Goal: Task Accomplishment & Management: Use online tool/utility

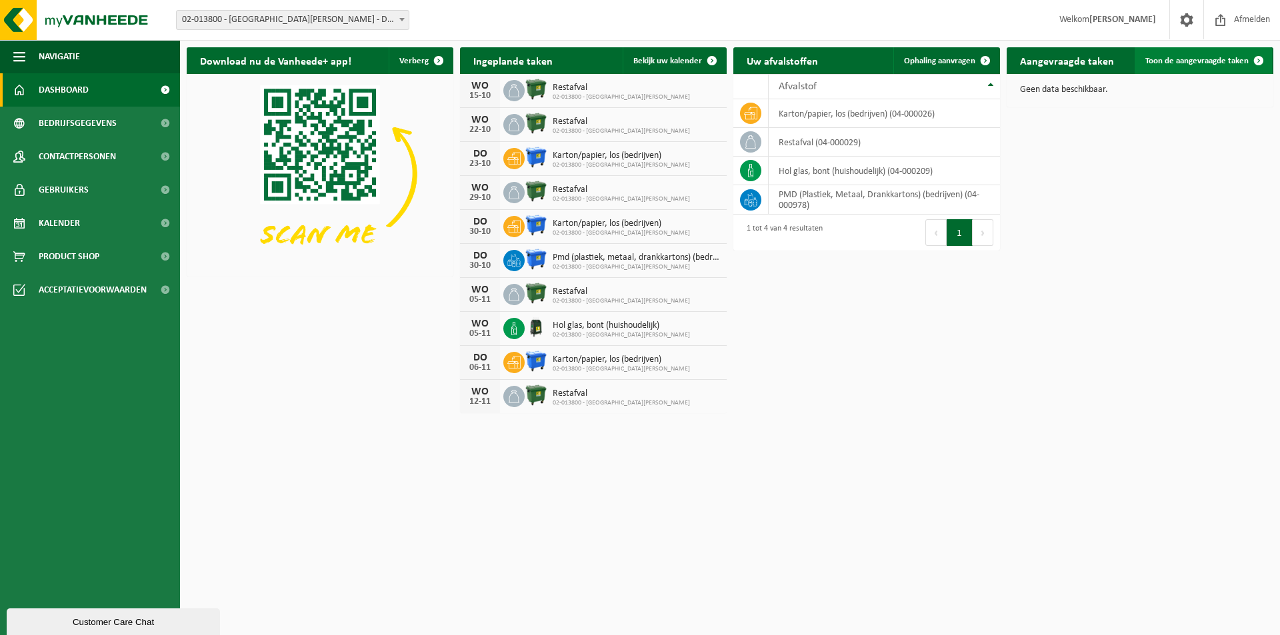
click at [1208, 62] on span "Toon de aangevraagde taken" at bounding box center [1196, 61] width 103 height 9
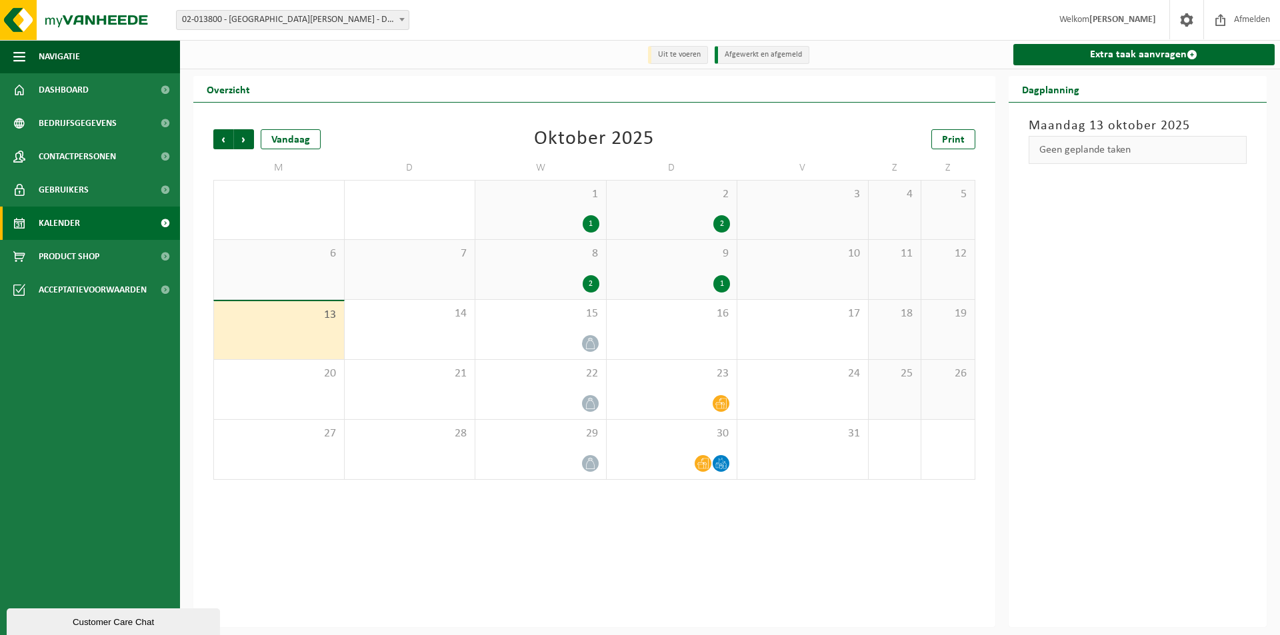
click at [402, 19] on b at bounding box center [401, 19] width 5 height 3
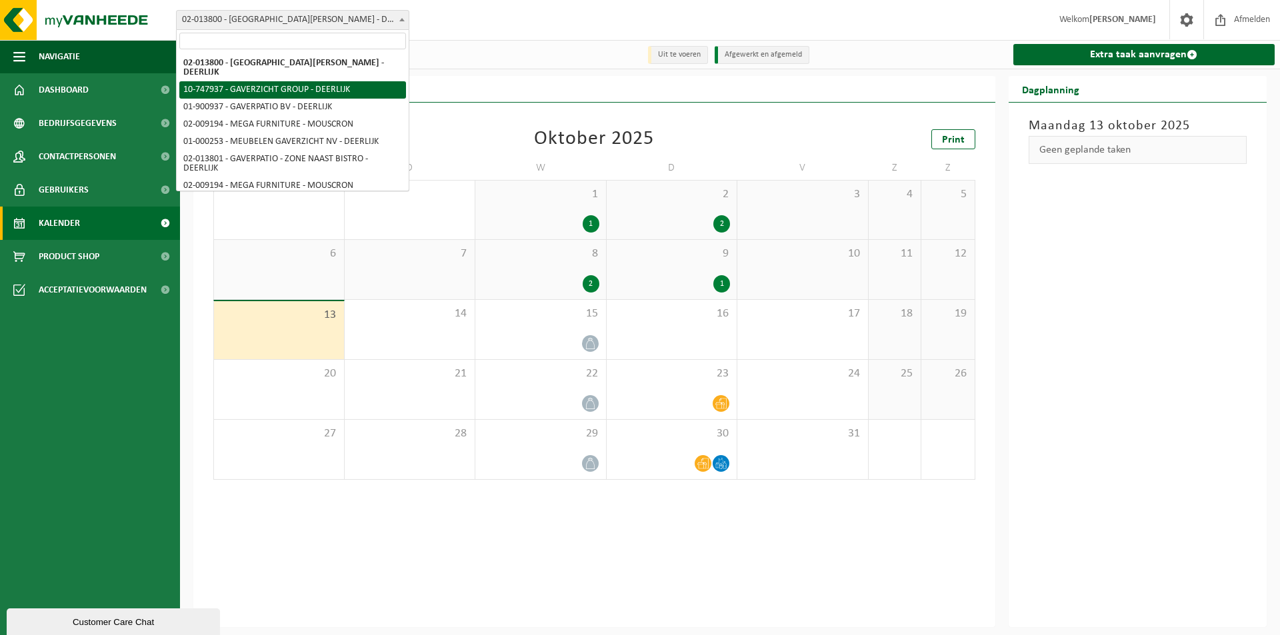
select select "5973"
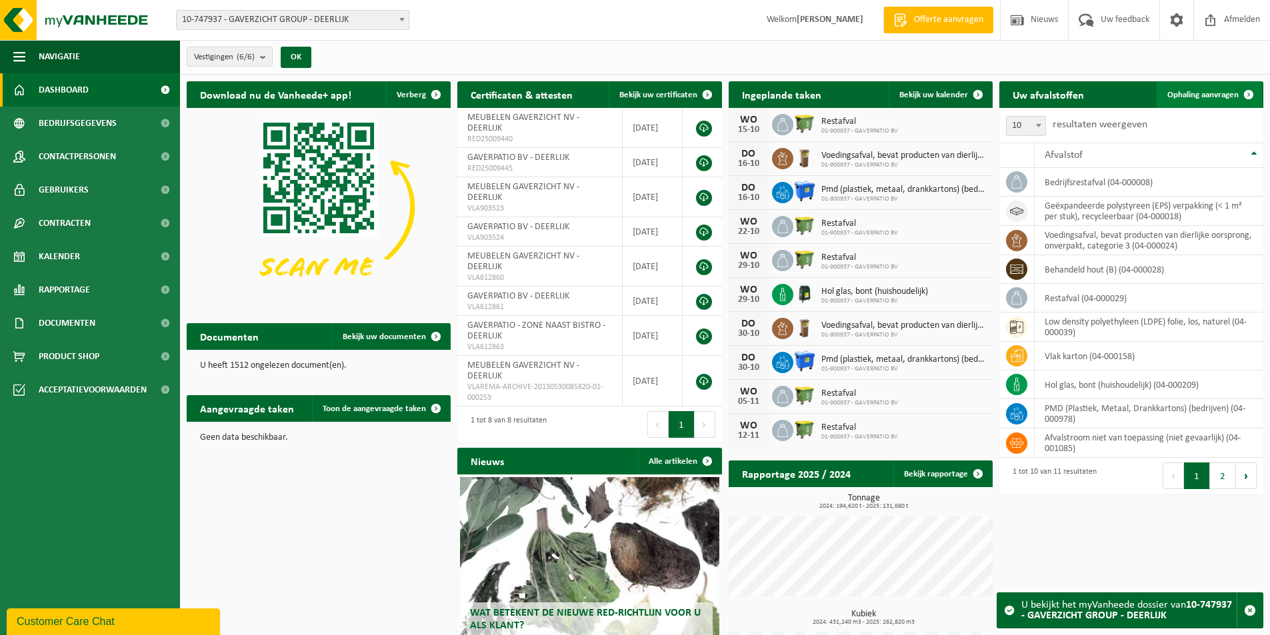
click at [1216, 91] on span "Ophaling aanvragen" at bounding box center [1202, 95] width 71 height 9
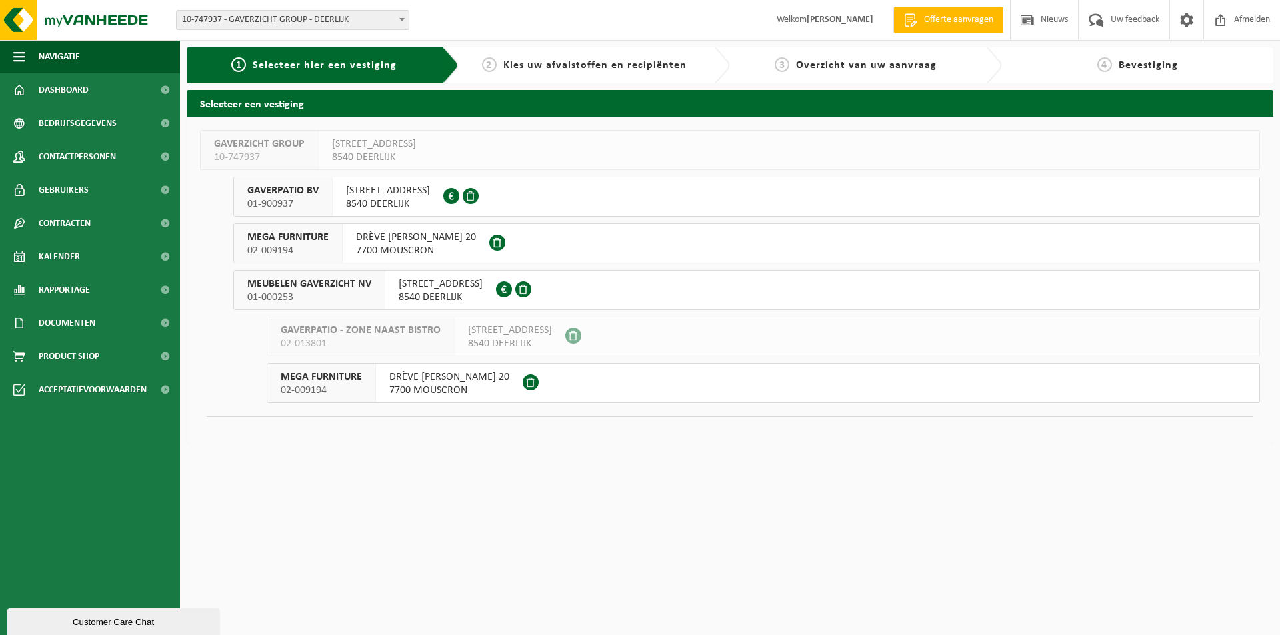
click at [324, 285] on span "MEUBELEN GAVERZICHT NV" at bounding box center [309, 283] width 124 height 13
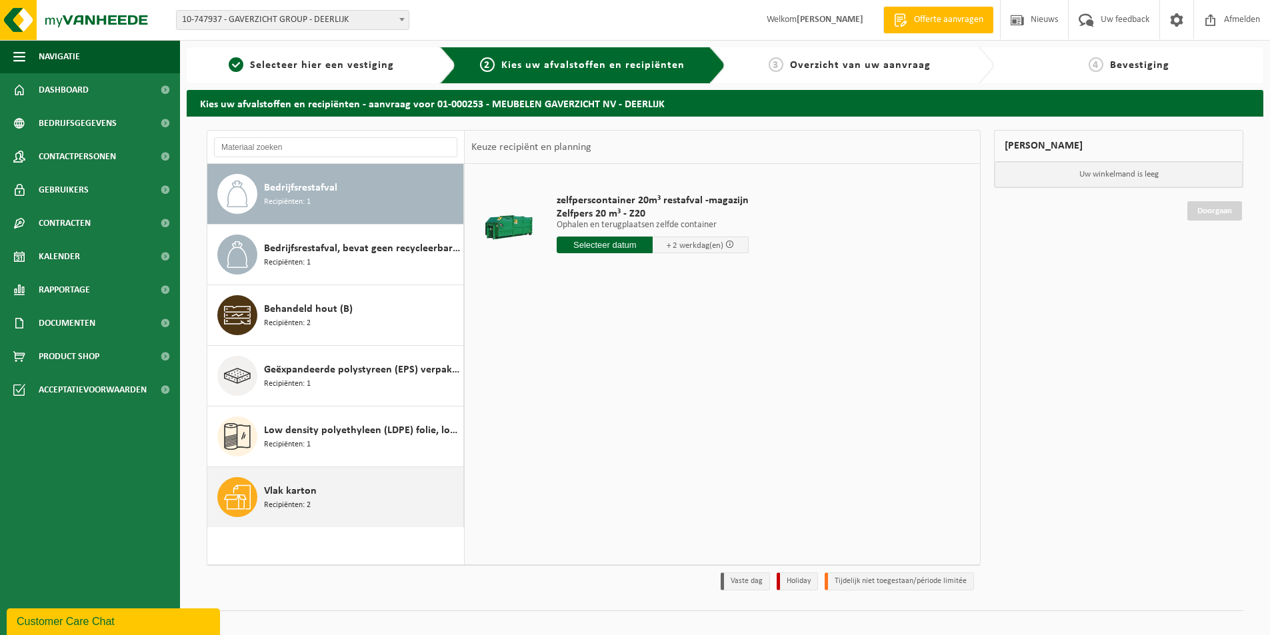
click at [324, 501] on div "Vlak karton Recipiënten: 2" at bounding box center [362, 497] width 196 height 40
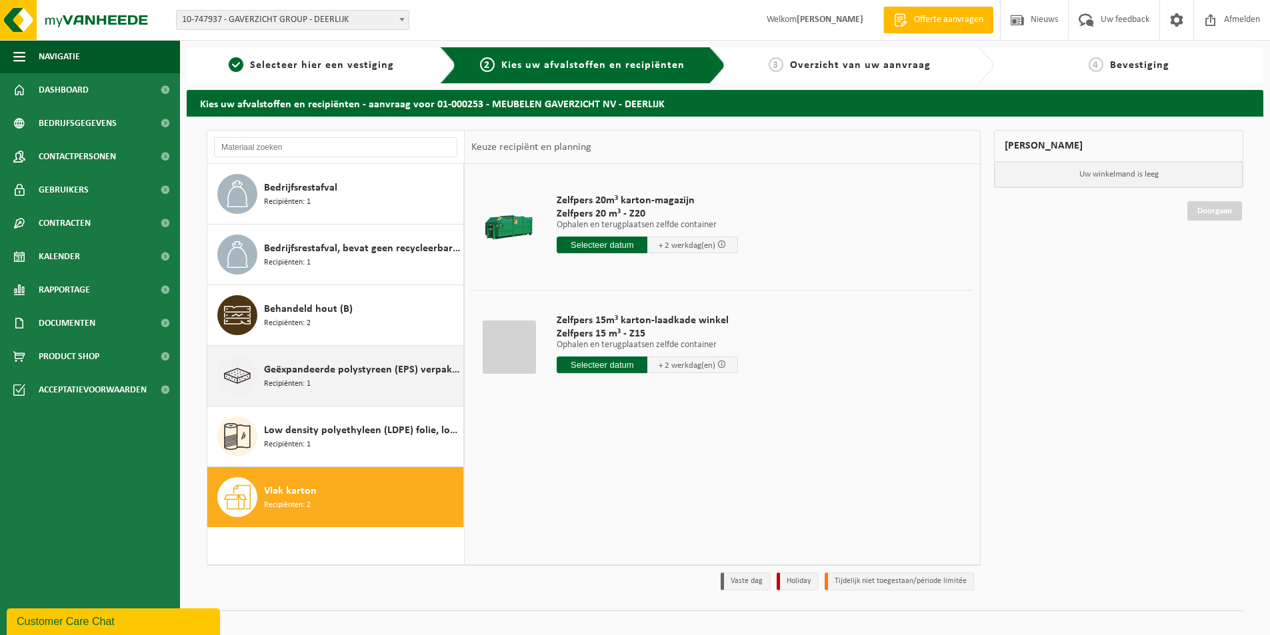
click at [317, 375] on span "Geëxpandeerde polystyreen (EPS) verpakking (< 1 m² per stuk), recycleerbaar" at bounding box center [362, 370] width 196 height 16
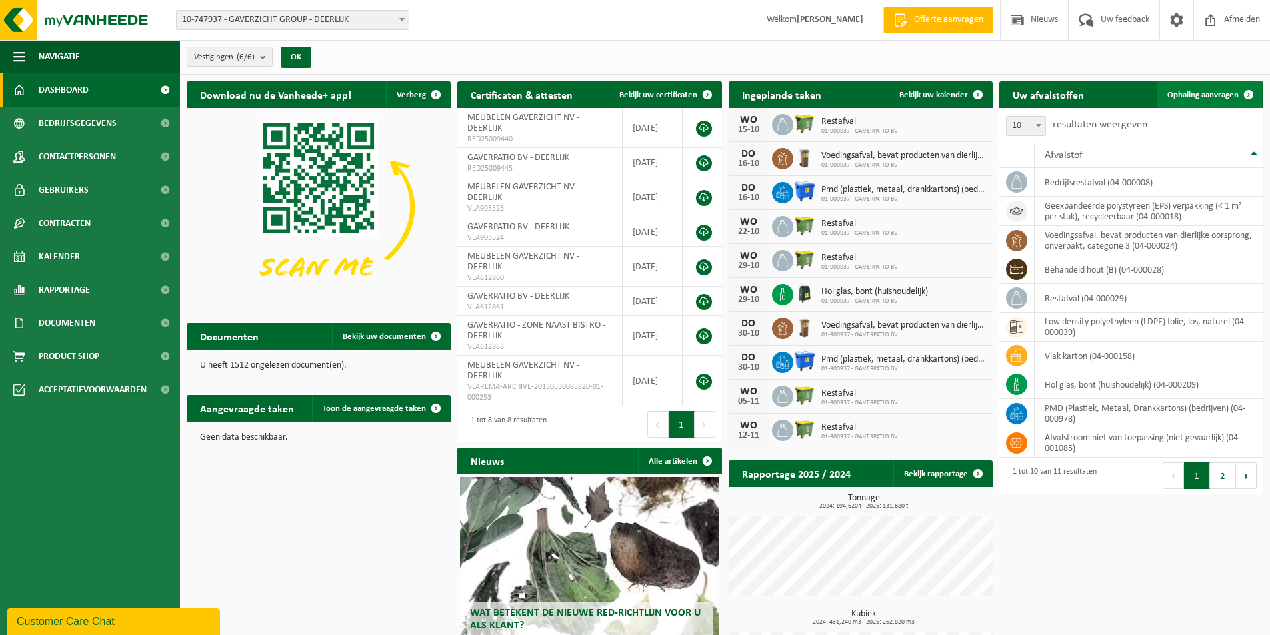
click at [1204, 95] on span "Ophaling aanvragen" at bounding box center [1202, 95] width 71 height 9
click at [946, 95] on span "Bekijk uw kalender" at bounding box center [933, 95] width 69 height 9
